Goal: Task Accomplishment & Management: Use online tool/utility

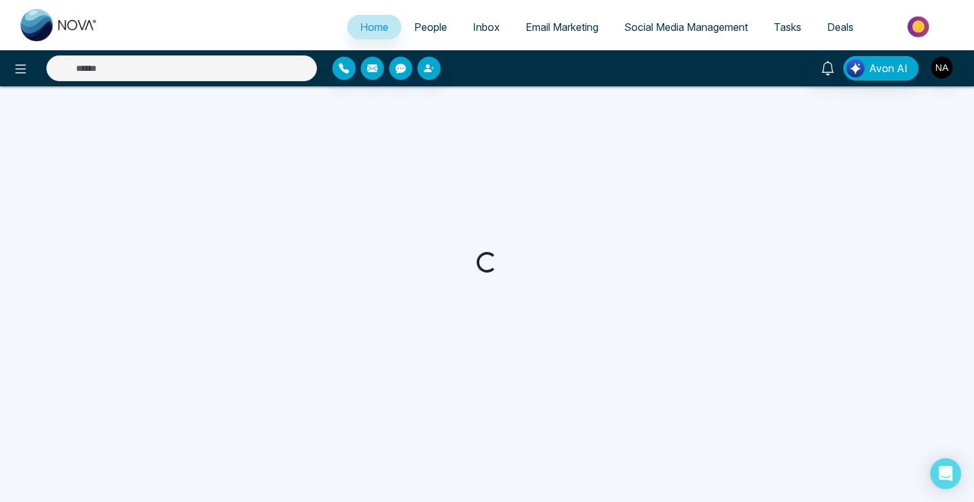
select select "*"
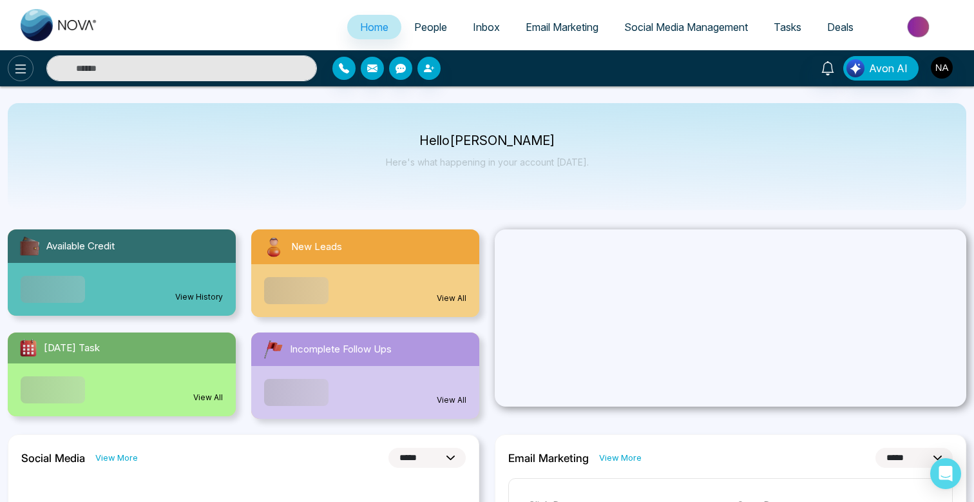
click at [18, 69] on icon at bounding box center [20, 68] width 15 height 15
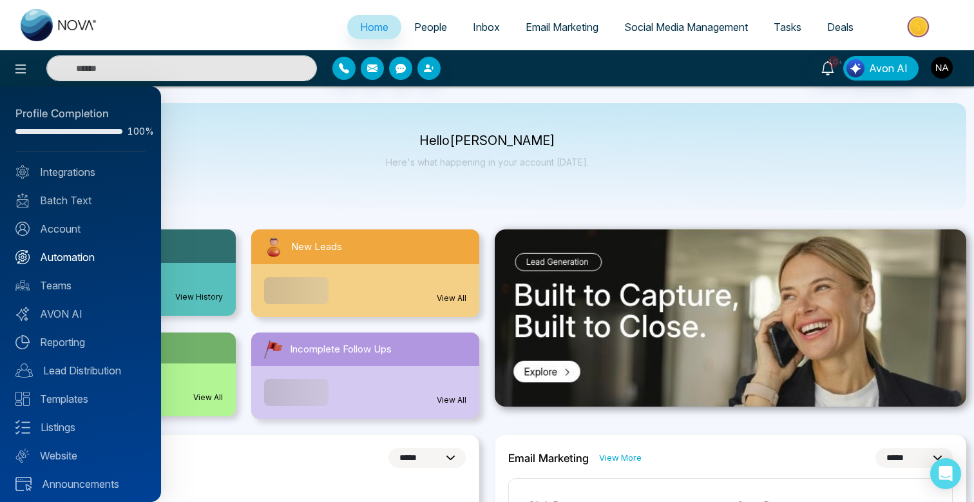
click at [77, 254] on link "Automation" at bounding box center [80, 256] width 130 height 15
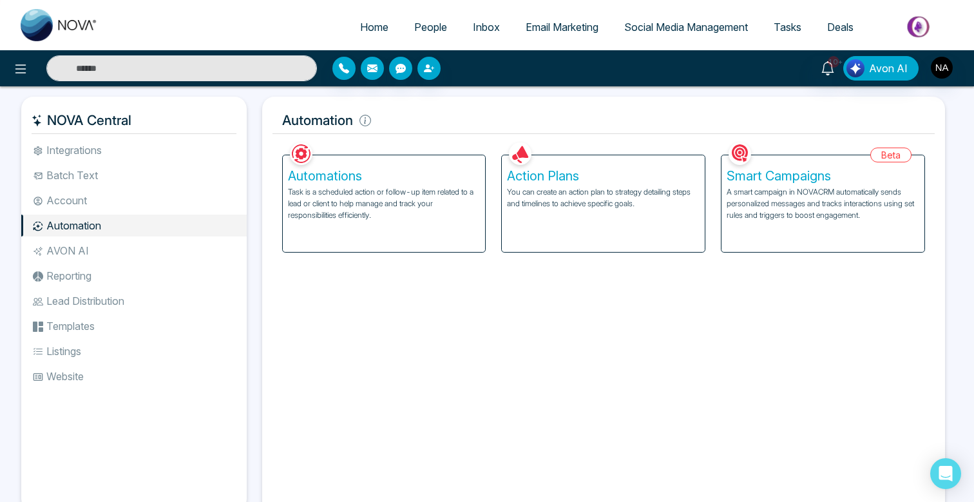
click at [549, 207] on p "You can create an action plan to strategy detailing steps and timelines to achi…" at bounding box center [603, 197] width 193 height 23
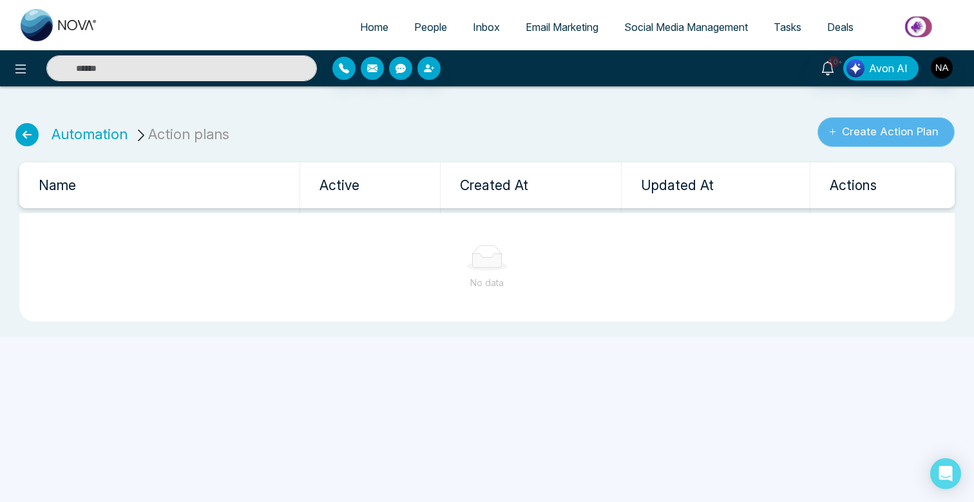
click at [840, 132] on button "Create Action Plan" at bounding box center [885, 132] width 137 height 30
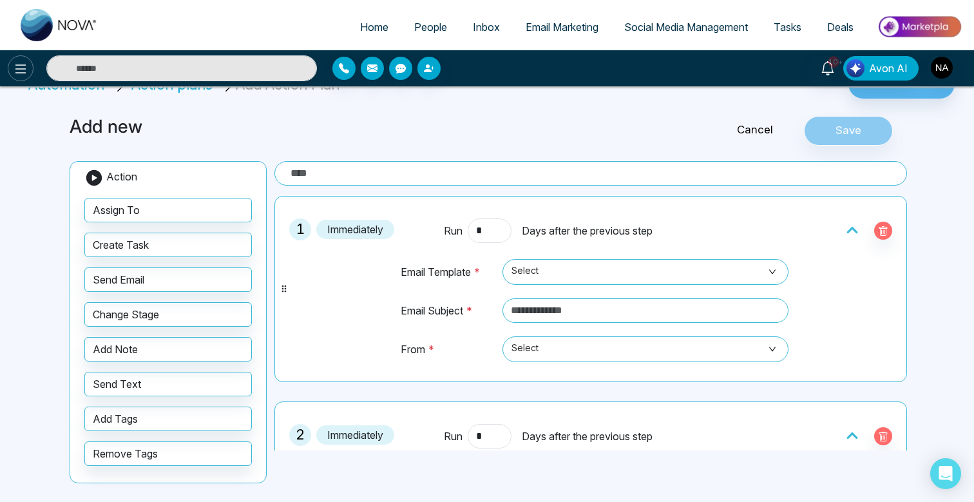
click at [12, 71] on button at bounding box center [21, 68] width 26 height 26
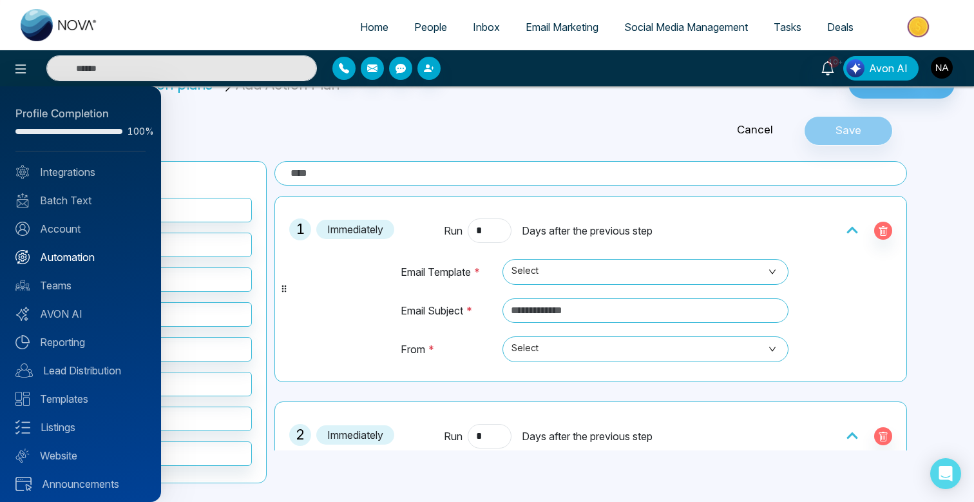
click at [70, 257] on link "Automation" at bounding box center [80, 256] width 130 height 15
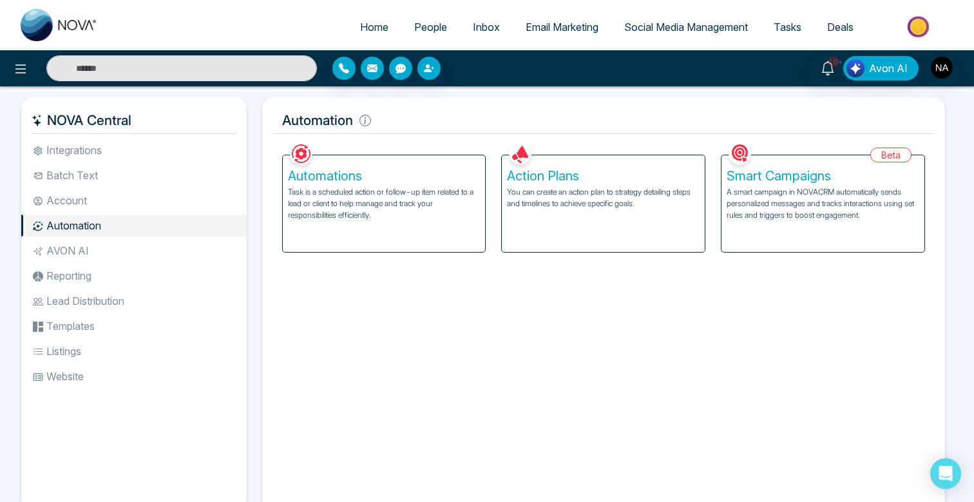
click at [761, 191] on p "A smart campaign in NOVACRM automatically sends personalized messages and track…" at bounding box center [822, 203] width 193 height 35
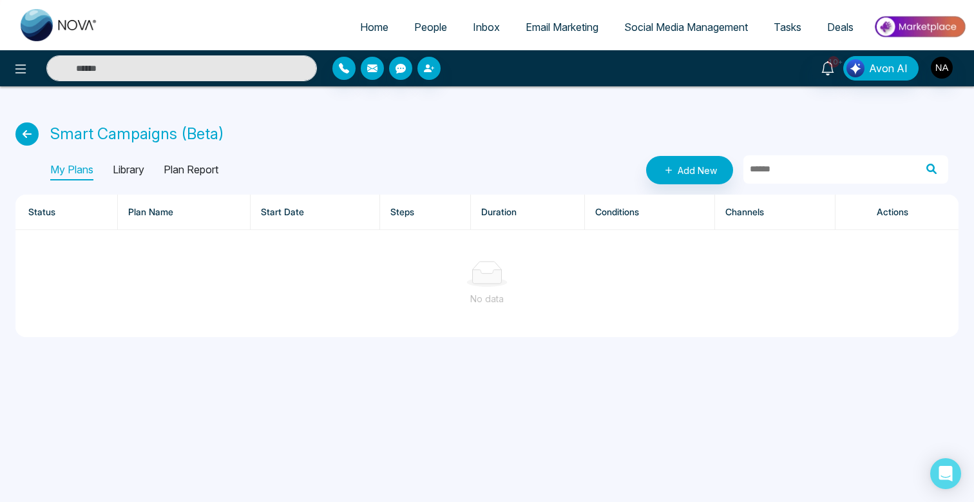
click at [33, 121] on div "Smart Campaigns (Beta) My Plans Library Plan Report Add New Status Plan Name St…" at bounding box center [487, 219] width 974 height 266
click at [29, 131] on icon at bounding box center [26, 133] width 23 height 23
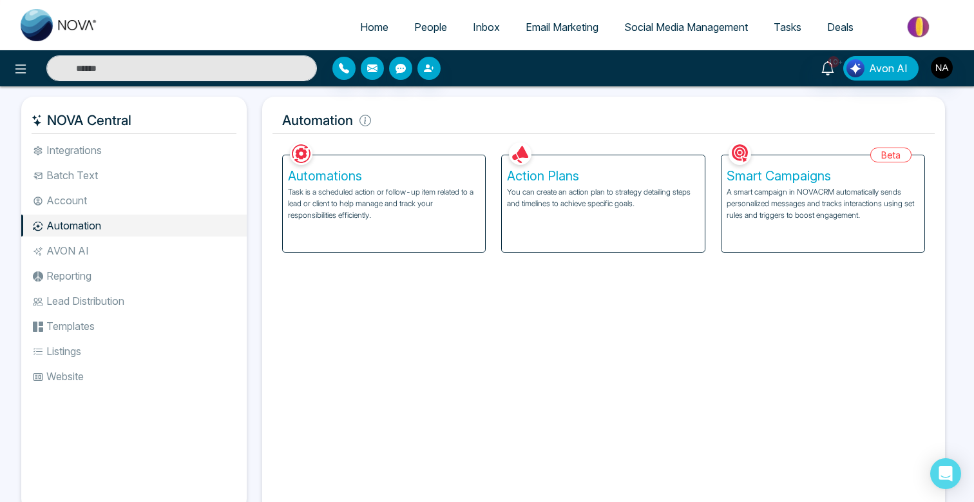
click at [612, 218] on div "Action Plans You can create an action plan to strategy detailing steps and time…" at bounding box center [603, 203] width 203 height 97
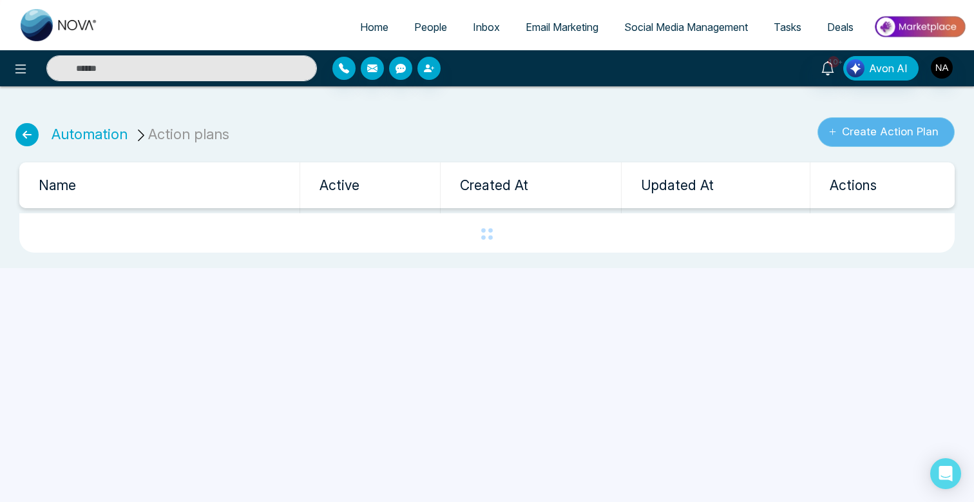
click at [878, 132] on button "Create Action Plan" at bounding box center [885, 132] width 137 height 30
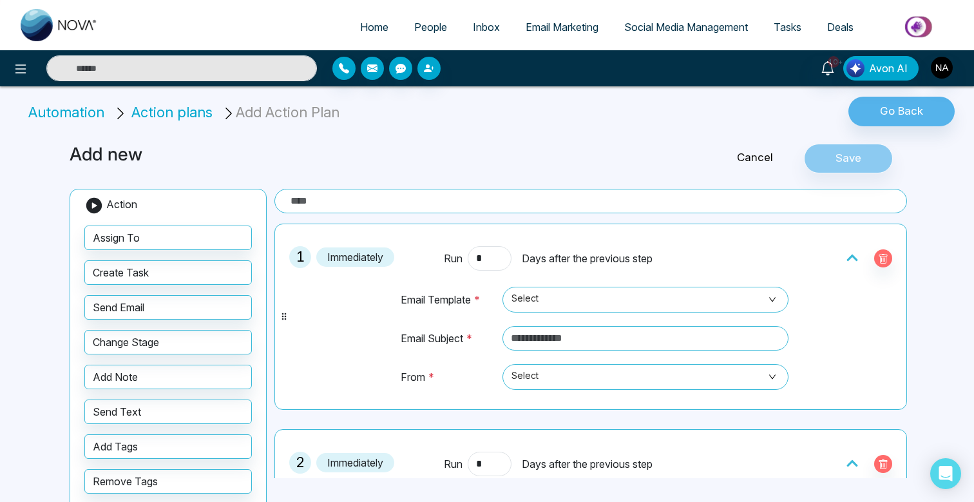
drag, startPoint x: 173, startPoint y: 372, endPoint x: 686, endPoint y: 497, distance: 528.2
